Goal: Task Accomplishment & Management: Complete application form

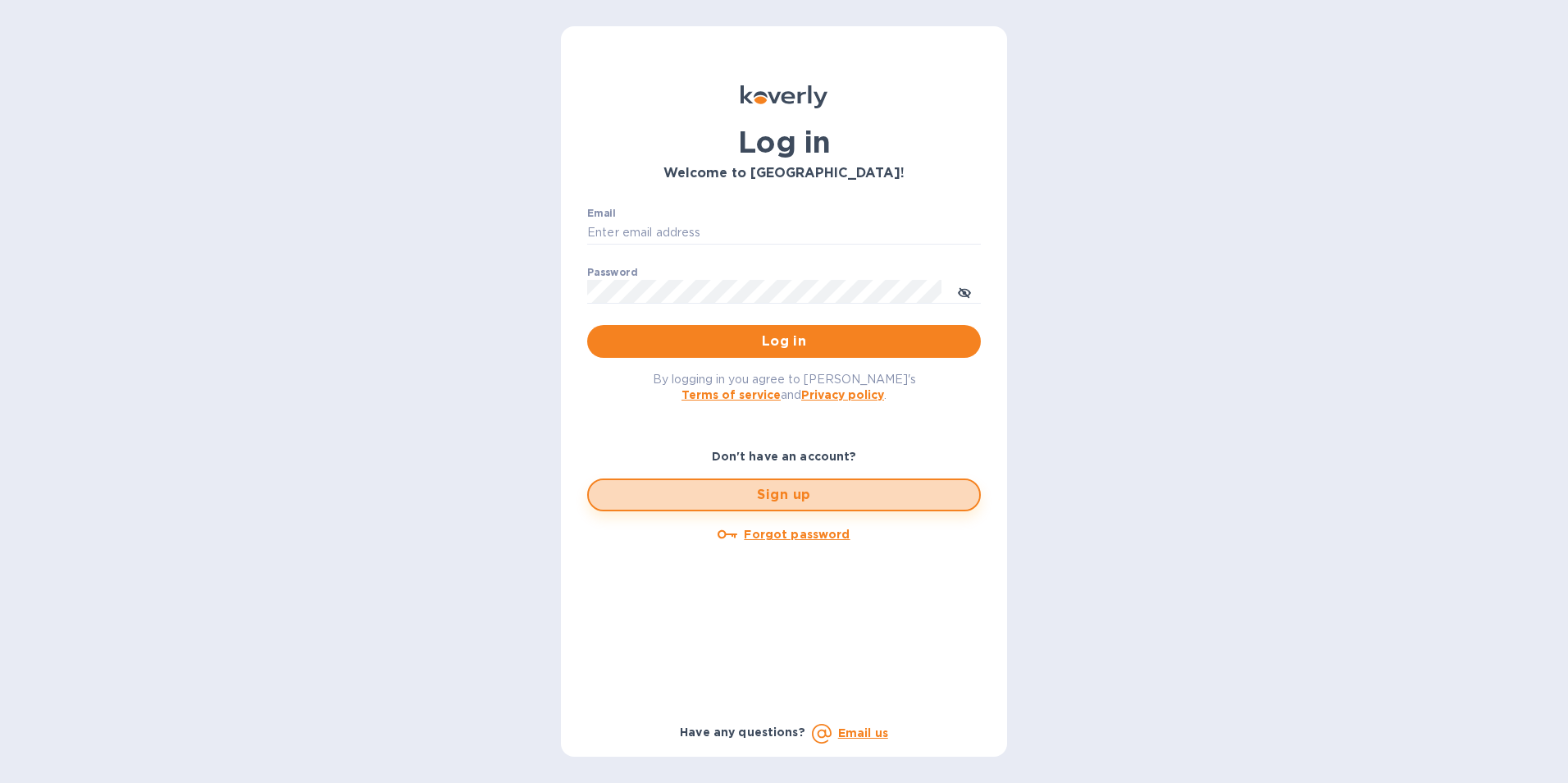
click at [792, 493] on span "Sign up" at bounding box center [784, 495] width 364 height 20
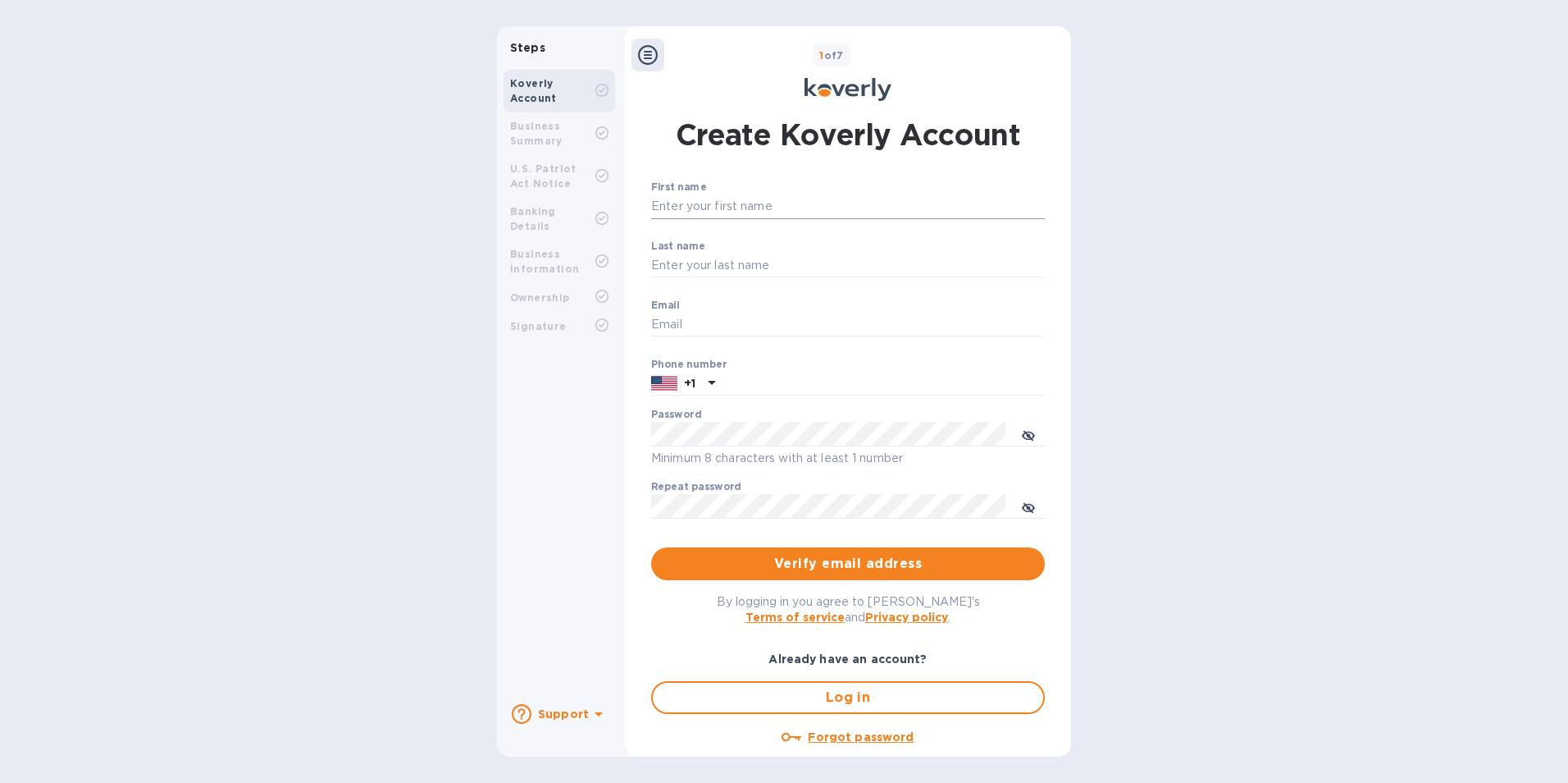
click at [771, 202] on input "First name" at bounding box center [848, 206] width 394 height 25
type input "[PERSON_NAME]"
type input "[EMAIL_ADDRESS][DOMAIN_NAME]"
click at [766, 381] on input "text" at bounding box center [884, 384] width 323 height 25
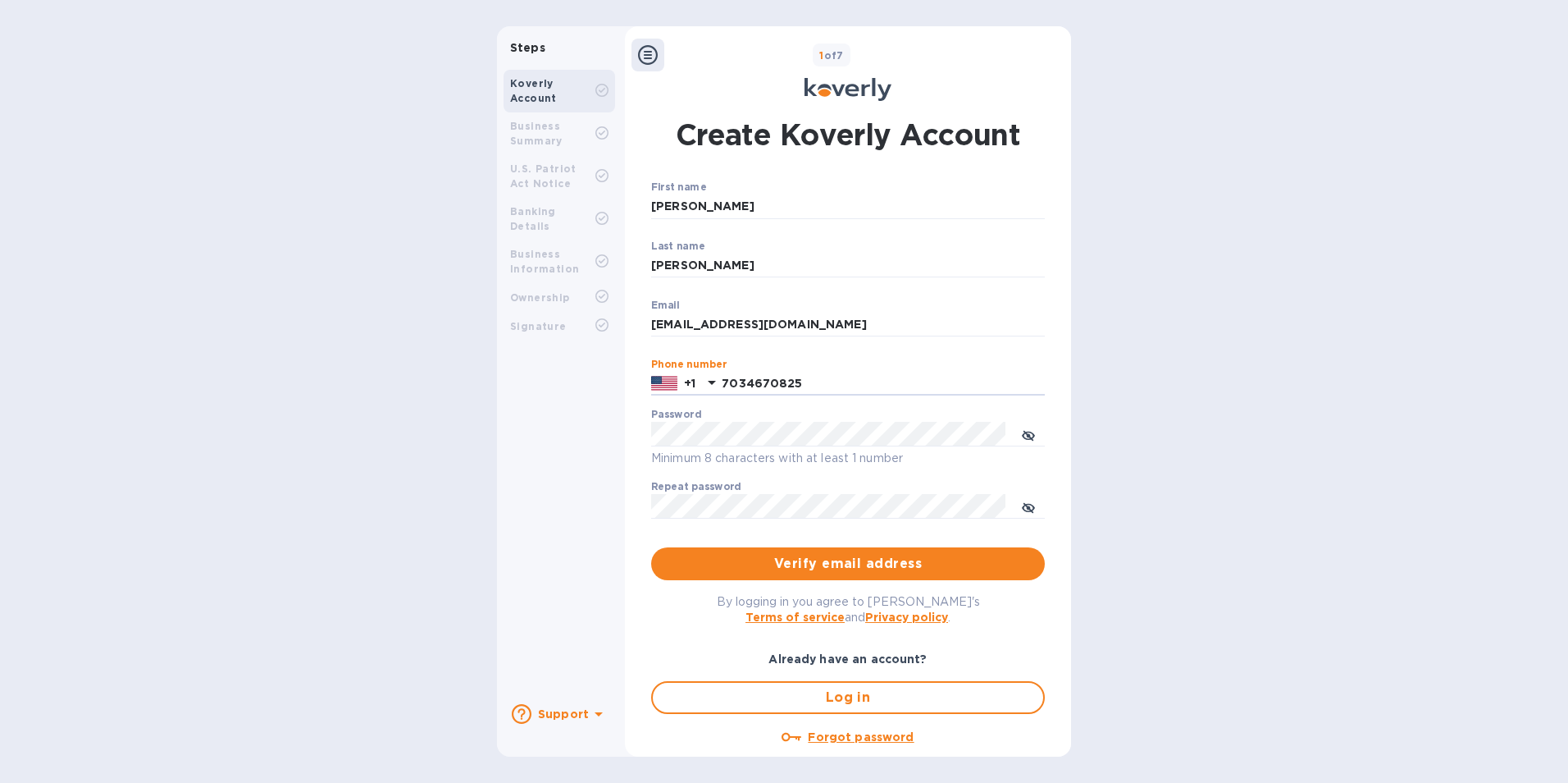
type input "7034670825"
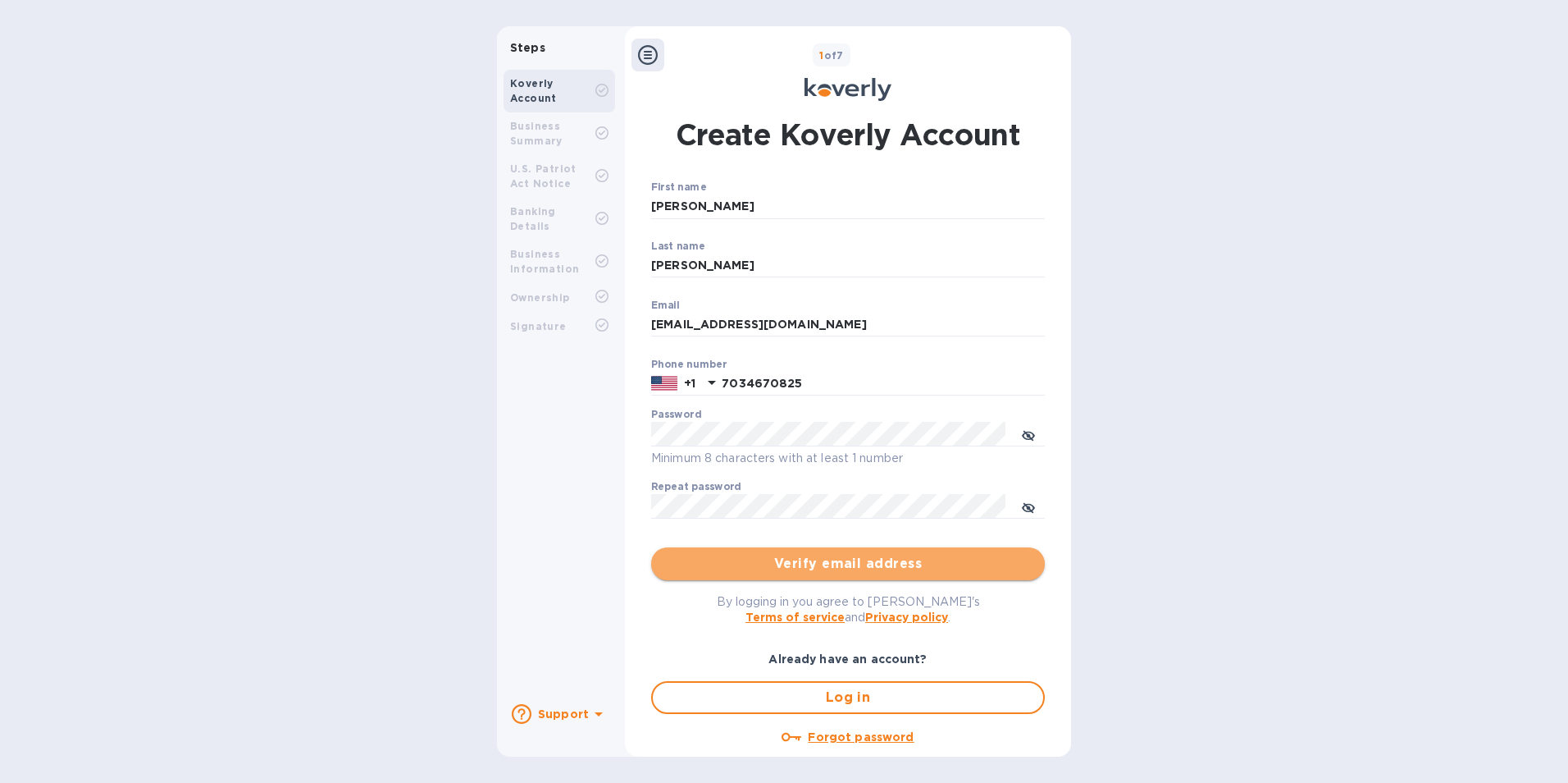
click at [897, 566] on span "Verify email address" at bounding box center [848, 564] width 368 height 20
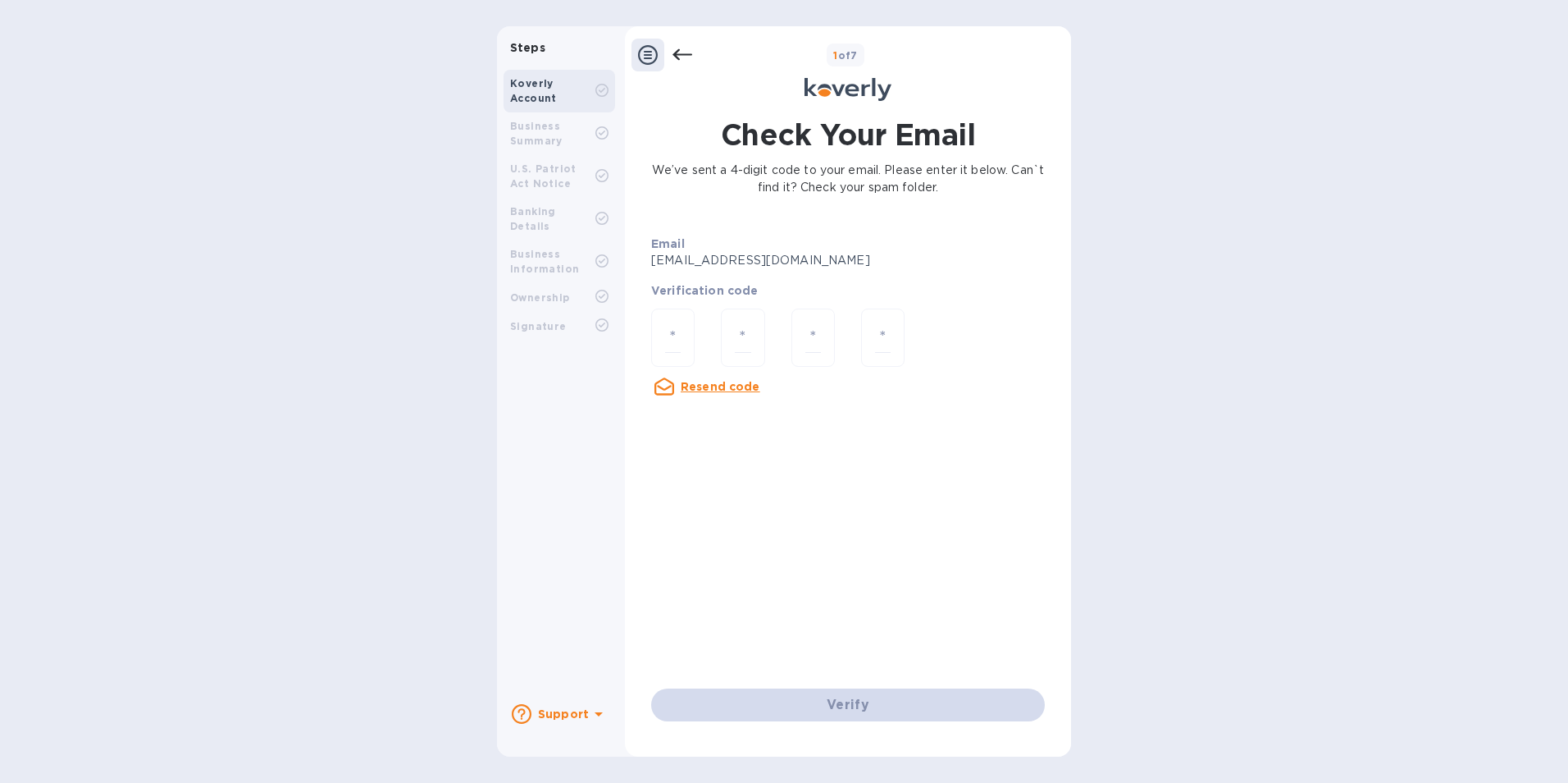
click at [1233, 605] on div "Steps Koverly Account Business Summary U.S. Patriot Act Notice Banking Details …" at bounding box center [784, 391] width 1568 height 730
click at [678, 330] on input "number" at bounding box center [673, 337] width 16 height 31
type input "5"
type input "0"
type input "6"
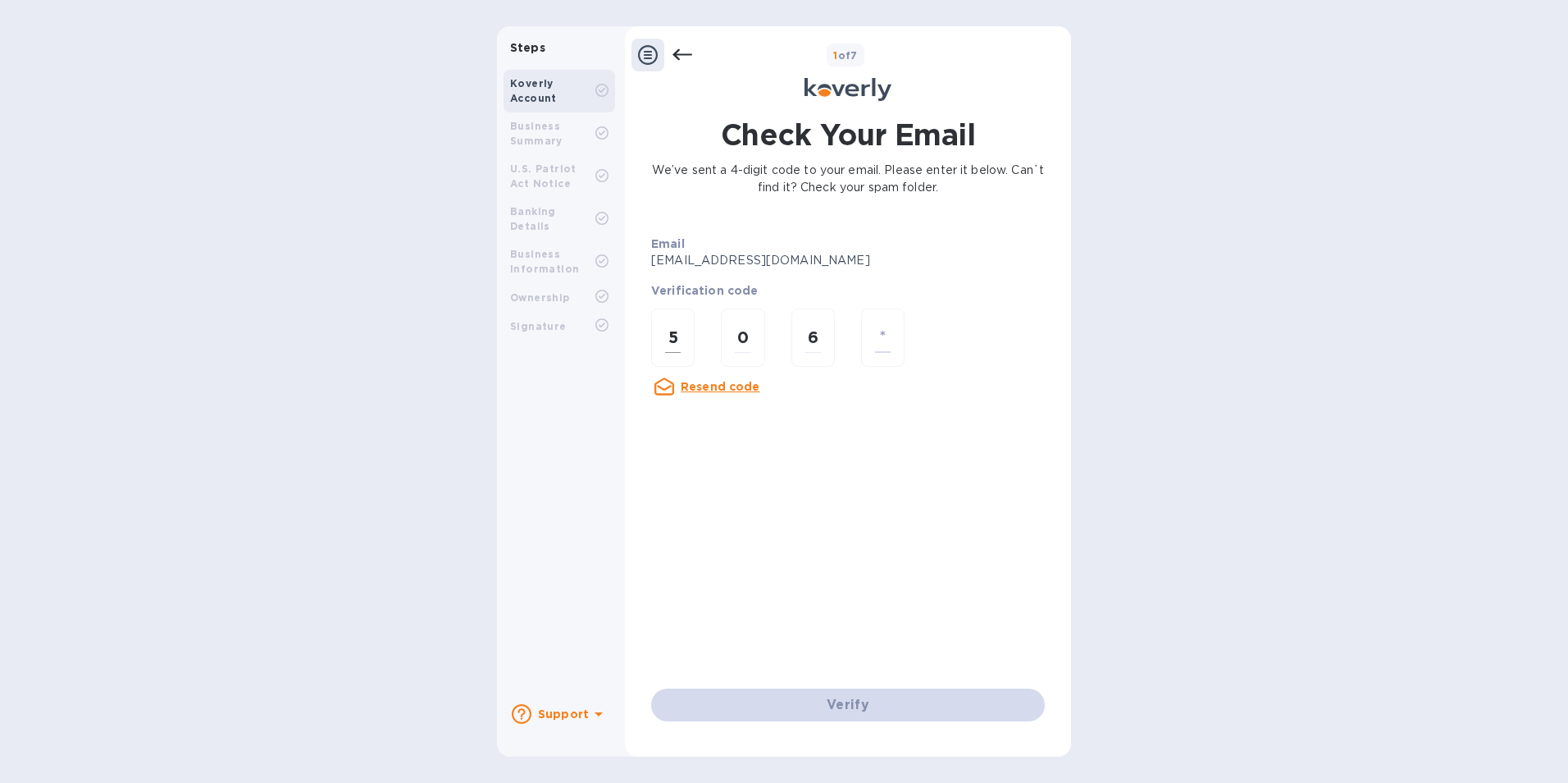
type input "3"
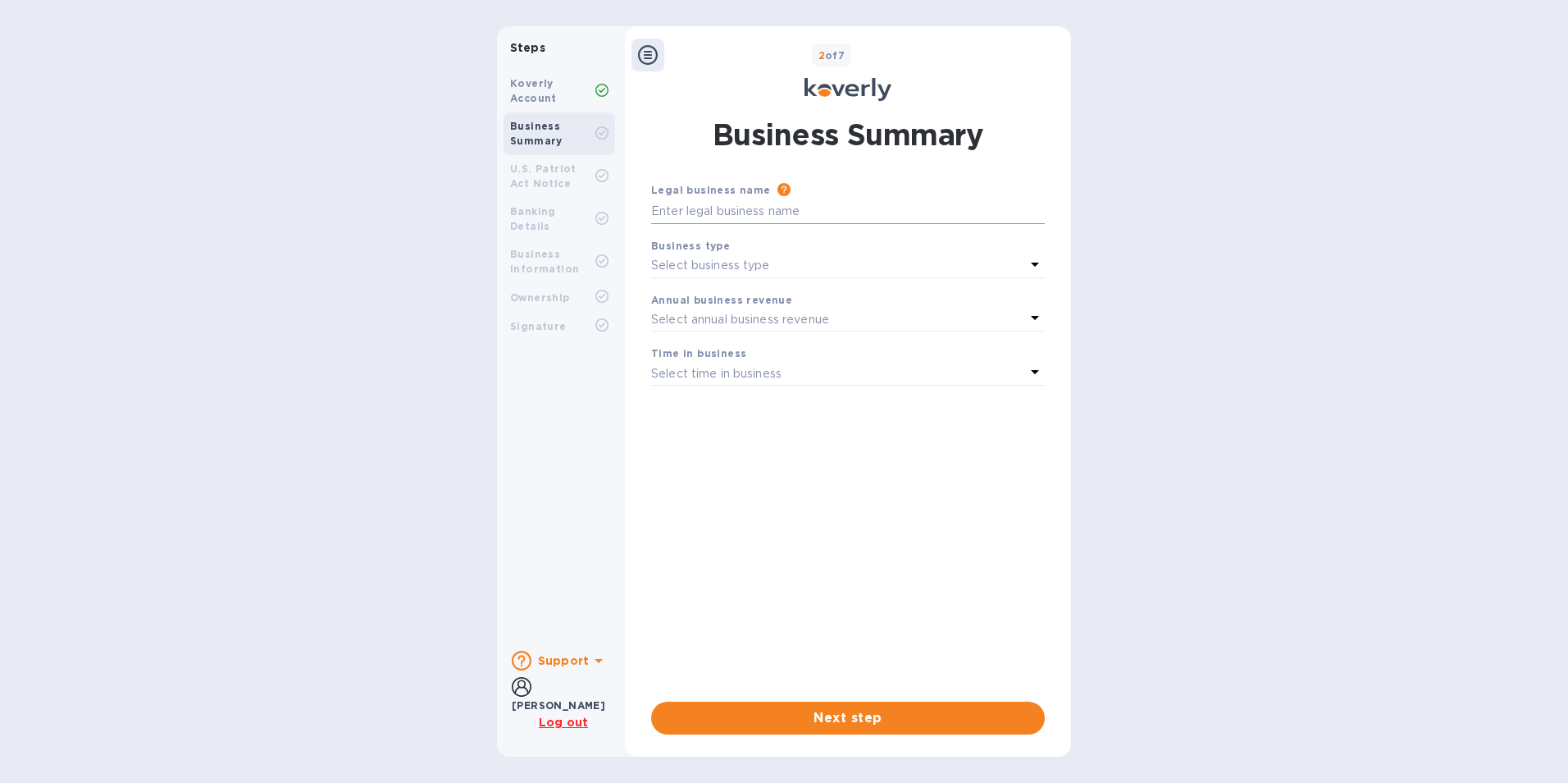
click at [785, 213] on input "text" at bounding box center [848, 211] width 394 height 25
type input "RAteWave Tariff Services, Inc."
click at [1037, 265] on icon at bounding box center [1035, 264] width 20 height 20
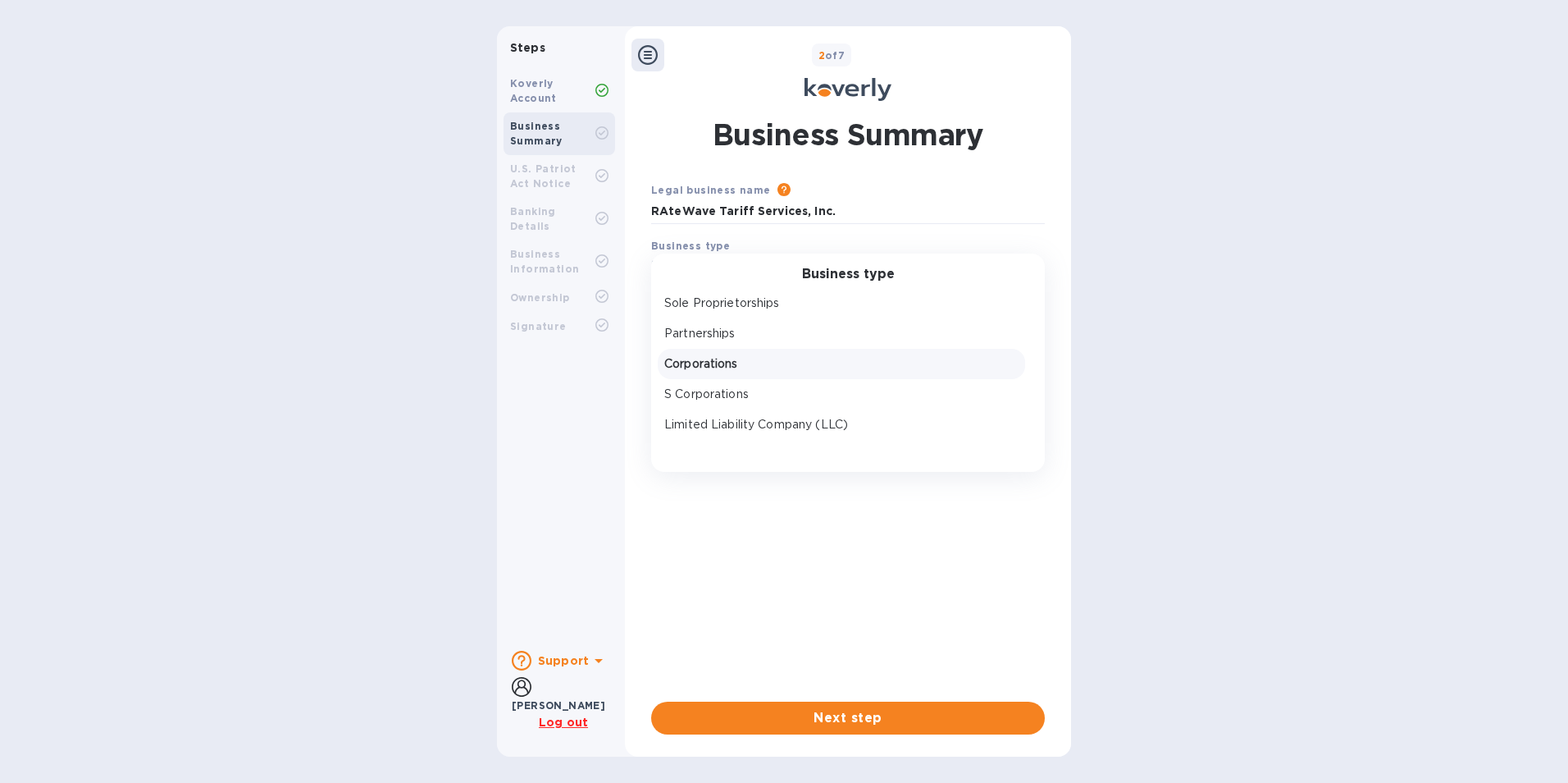
click at [773, 358] on p "Corporations" at bounding box center [841, 363] width 354 height 17
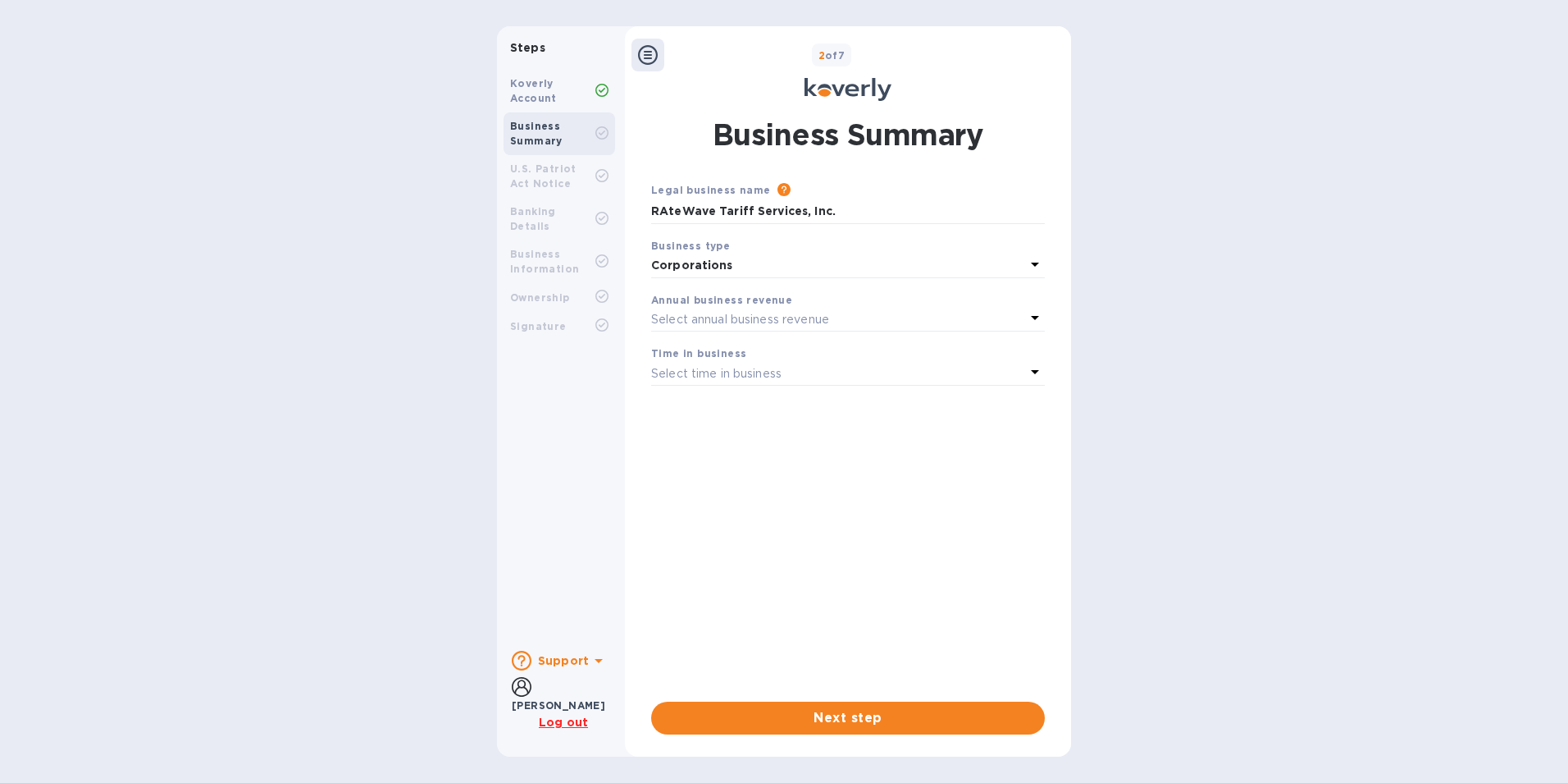
click at [801, 372] on div "Select time in business" at bounding box center [838, 373] width 374 height 23
click at [730, 504] on p "More than 5 years" at bounding box center [841, 502] width 354 height 17
click at [908, 709] on span "Next step" at bounding box center [848, 718] width 368 height 20
click at [1034, 317] on icon at bounding box center [1035, 318] width 8 height 4
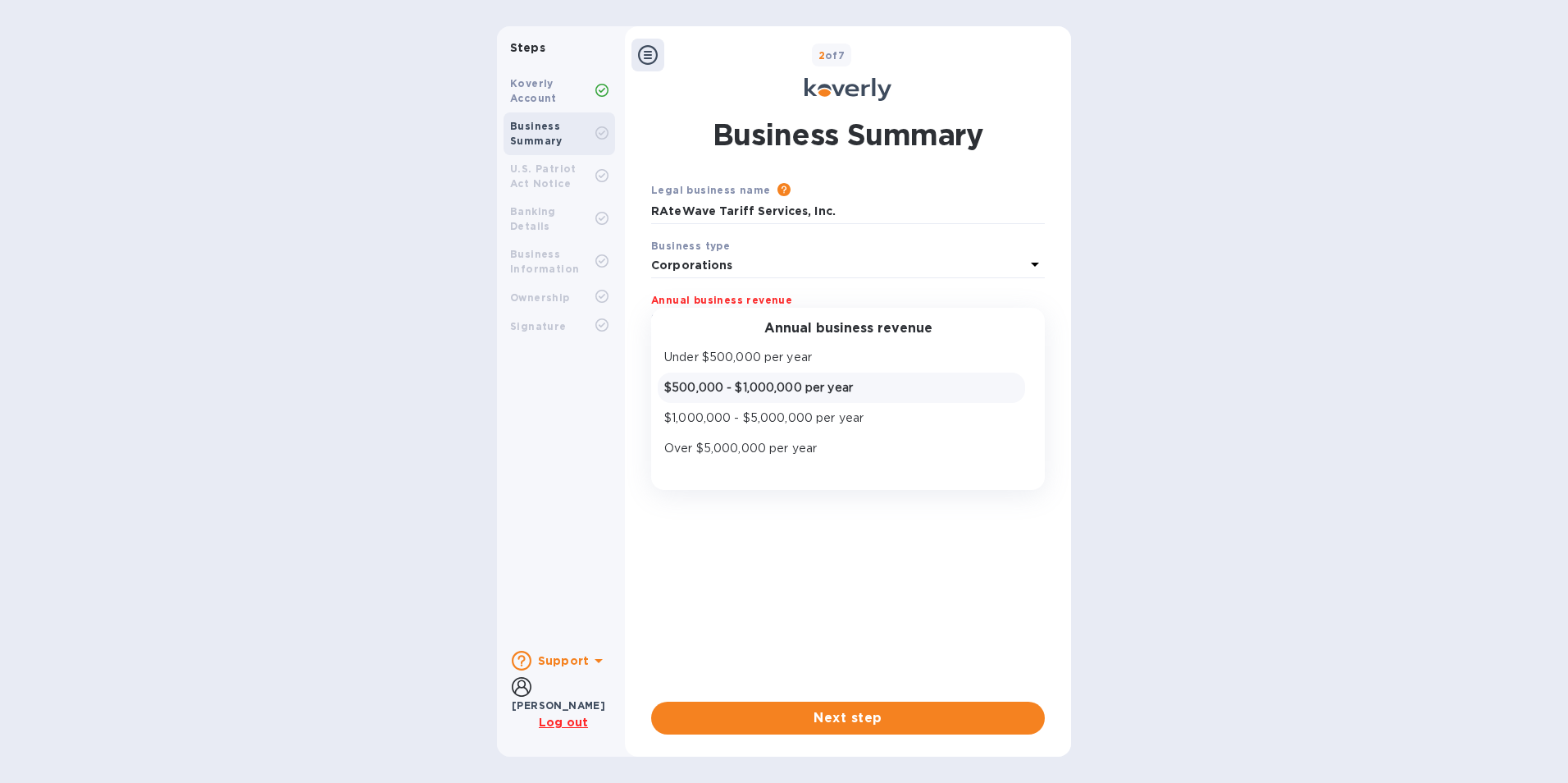
click at [827, 387] on p "$500,000 - $1,000,000 per year" at bounding box center [841, 387] width 354 height 17
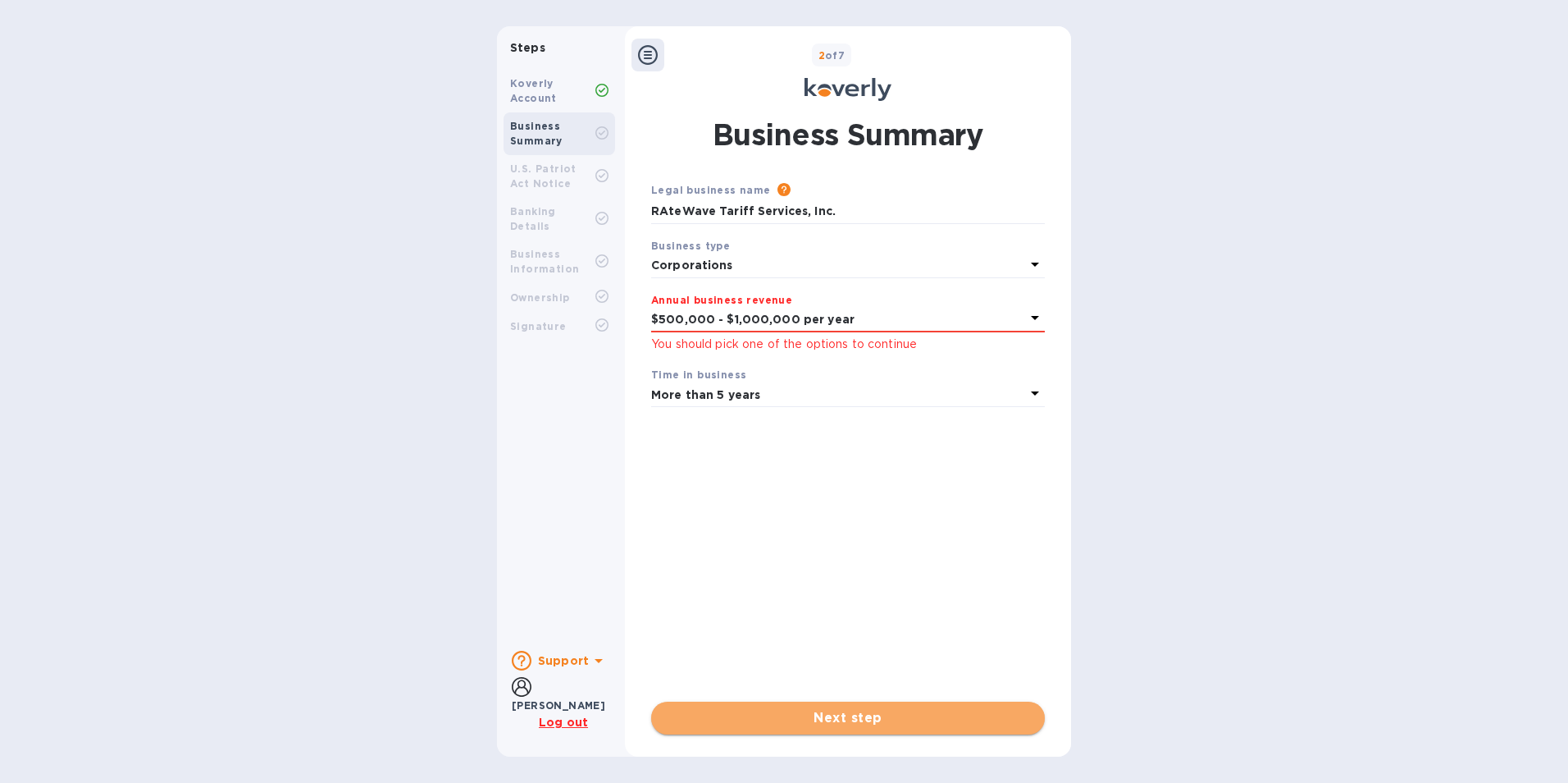
click at [884, 713] on span "Next step" at bounding box center [848, 718] width 368 height 20
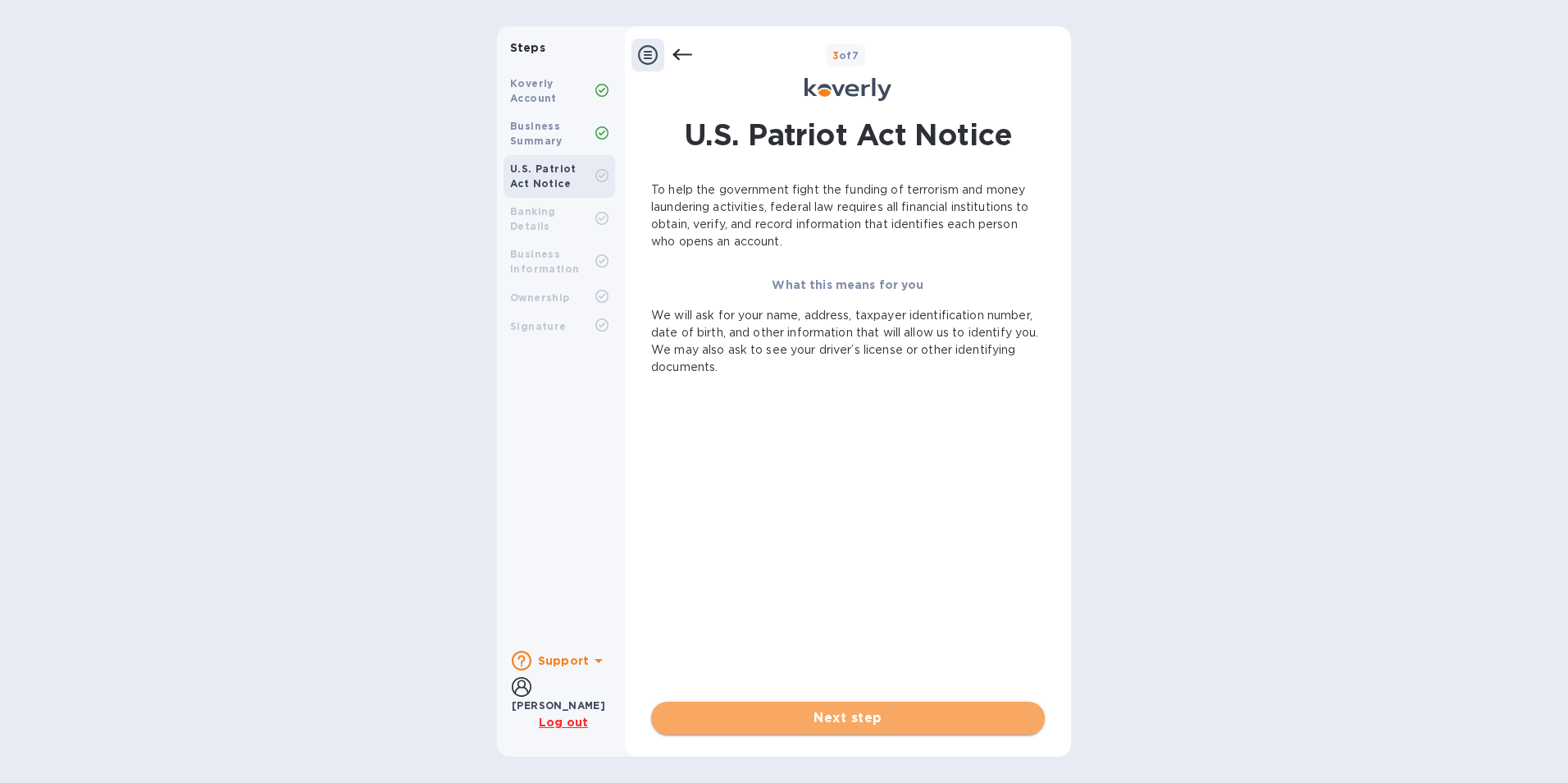
click at [877, 718] on span "Next step" at bounding box center [848, 718] width 368 height 20
